Goal: Information Seeking & Learning: Learn about a topic

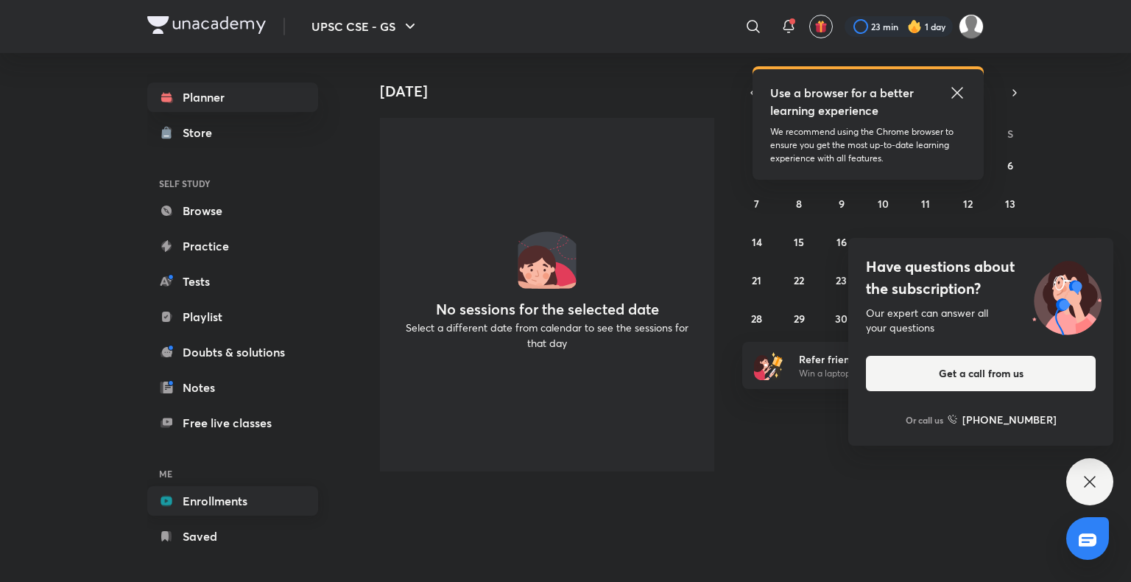
click at [203, 506] on link "Enrollments" at bounding box center [232, 500] width 171 height 29
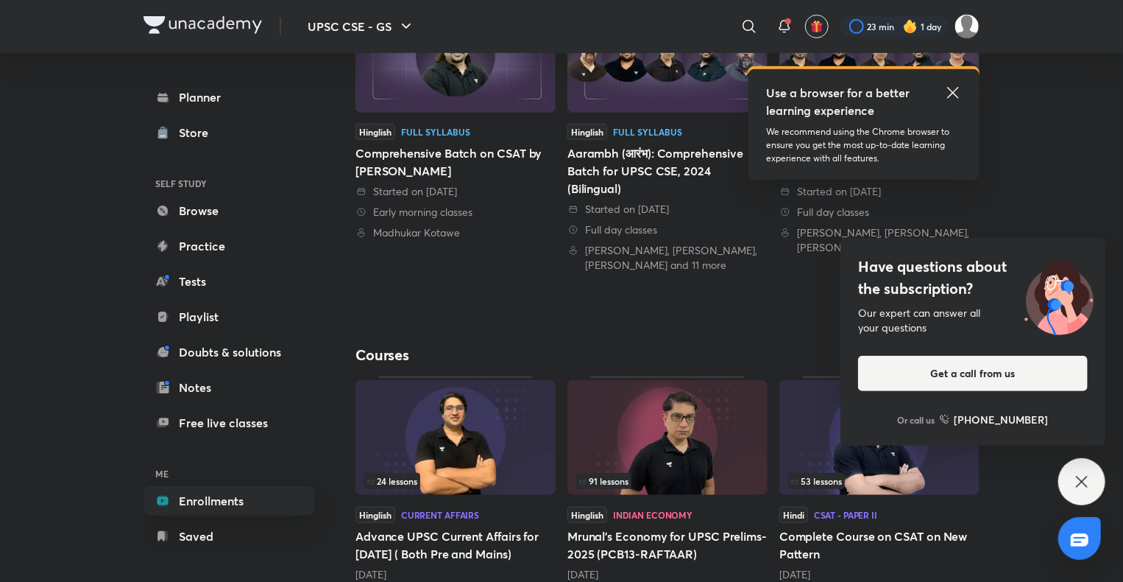
scroll to position [398, 0]
click at [1081, 483] on icon at bounding box center [1081, 481] width 11 height 11
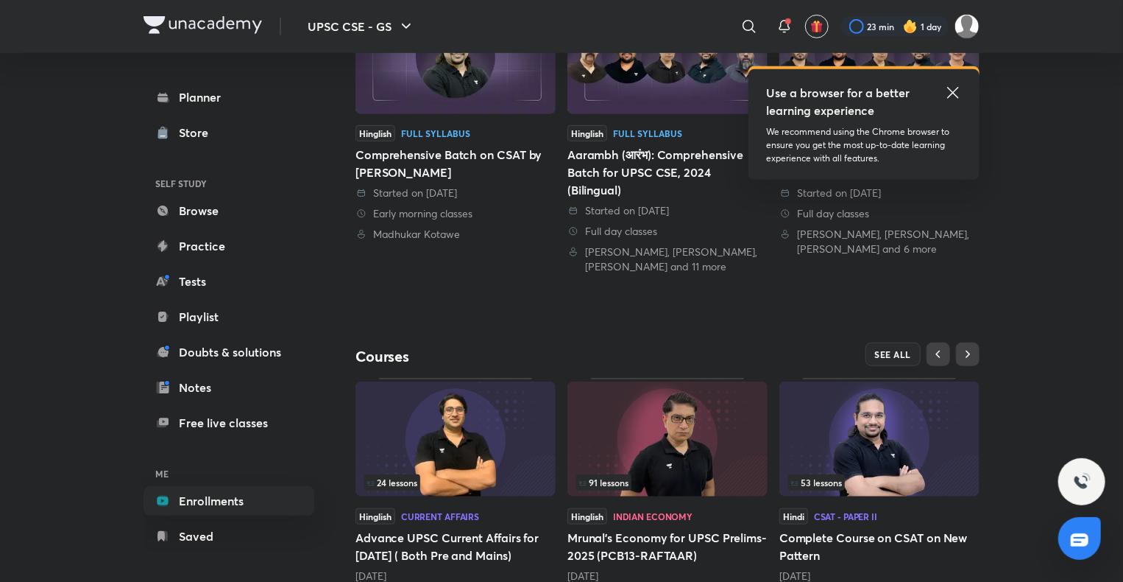
click at [956, 451] on img at bounding box center [880, 438] width 200 height 115
